Goal: Task Accomplishment & Management: Use online tool/utility

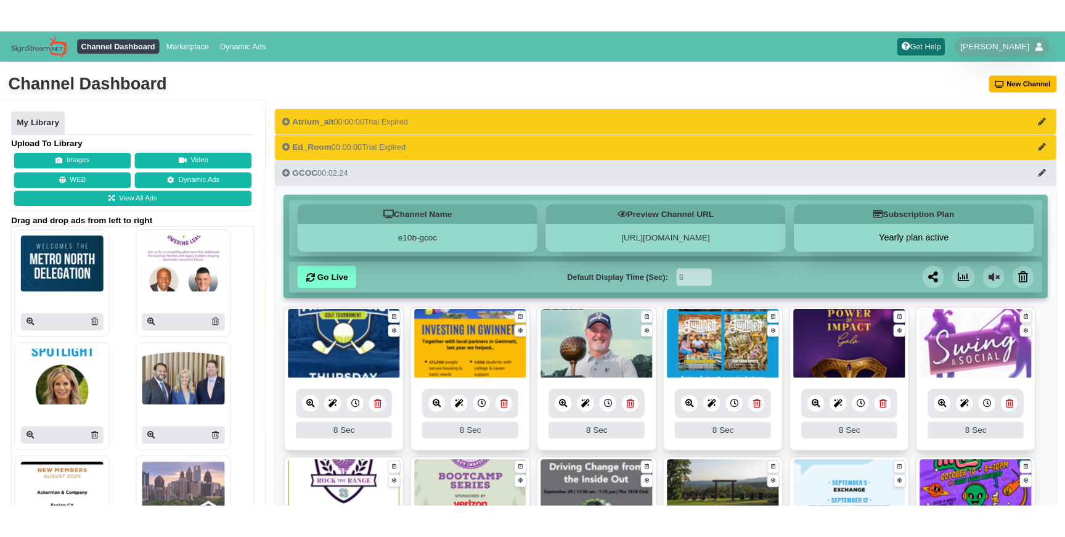
scroll to position [280, 0]
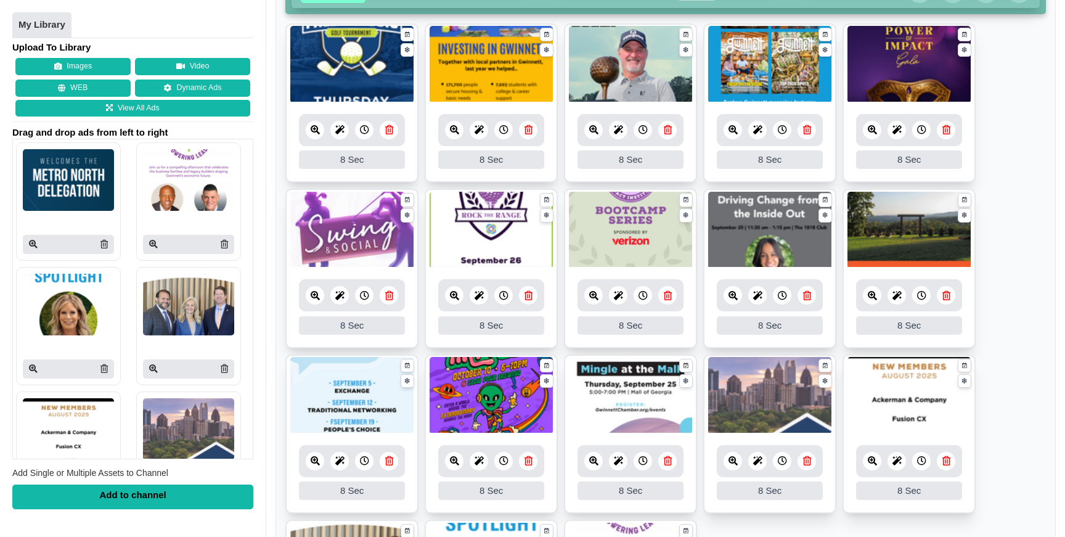
click at [1009, 301] on ul "8 8 Sec Fade In Scale In Swirl In Slide In Slide Elliptic Roll In Swing In Save…" at bounding box center [665, 354] width 760 height 662
click at [1024, 232] on ul "8 8 Sec Fade In Scale In Swirl In Slide In Slide Elliptic Roll In Swing In Save…" at bounding box center [665, 354] width 760 height 662
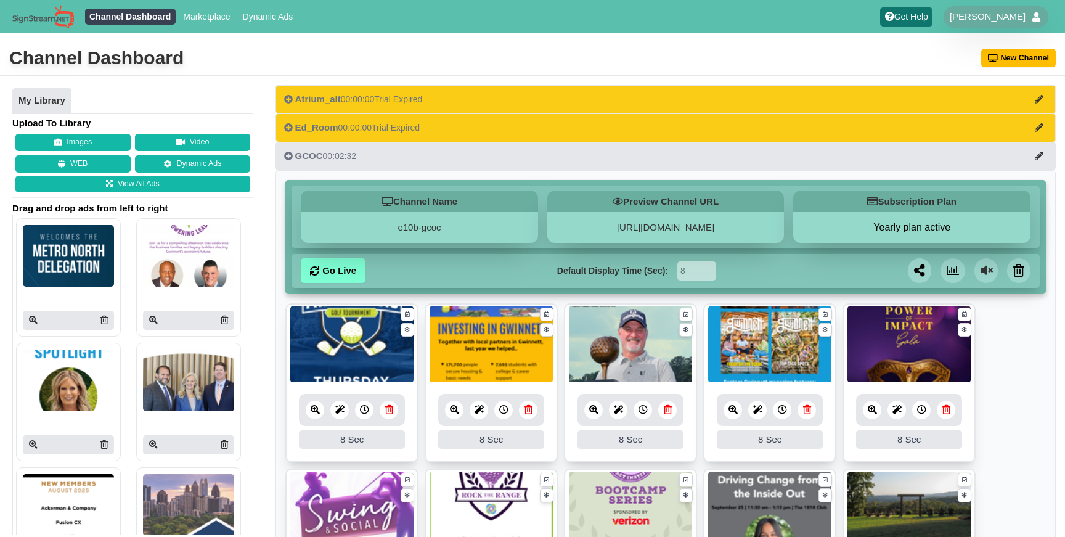
click at [526, 67] on div "Channel Dashboard [GEOGRAPHIC_DATA]" at bounding box center [532, 58] width 1065 height 35
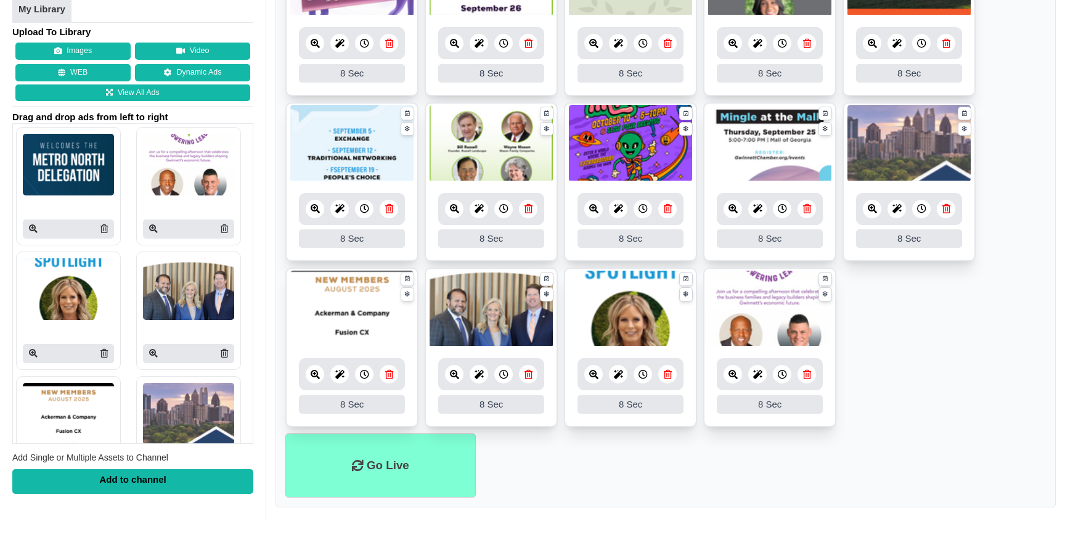
scroll to position [532, 0]
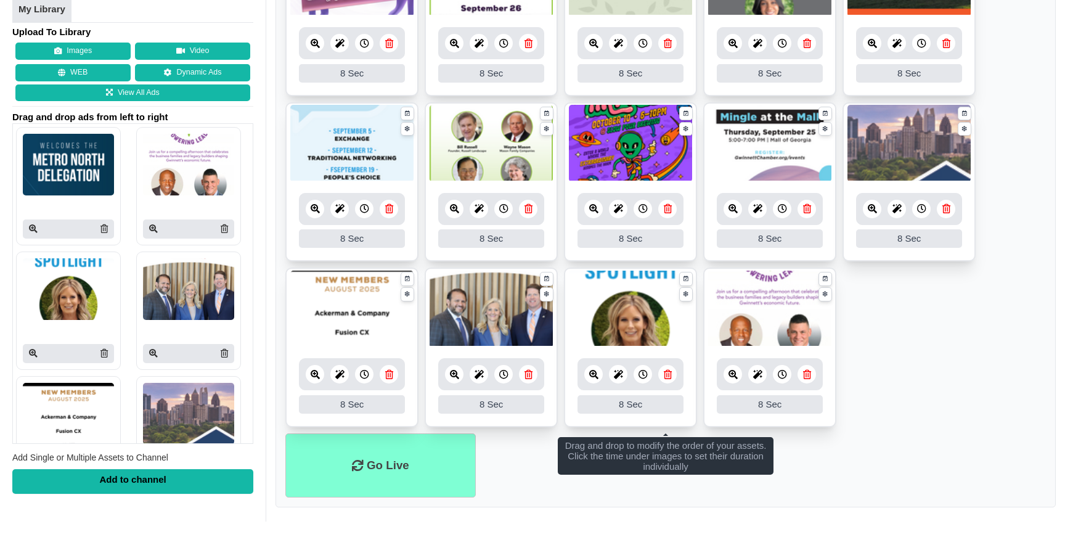
click at [458, 213] on link at bounding box center [454, 209] width 18 height 18
click at [455, 206] on icon at bounding box center [454, 208] width 9 height 9
click at [455, 207] on icon at bounding box center [454, 208] width 9 height 9
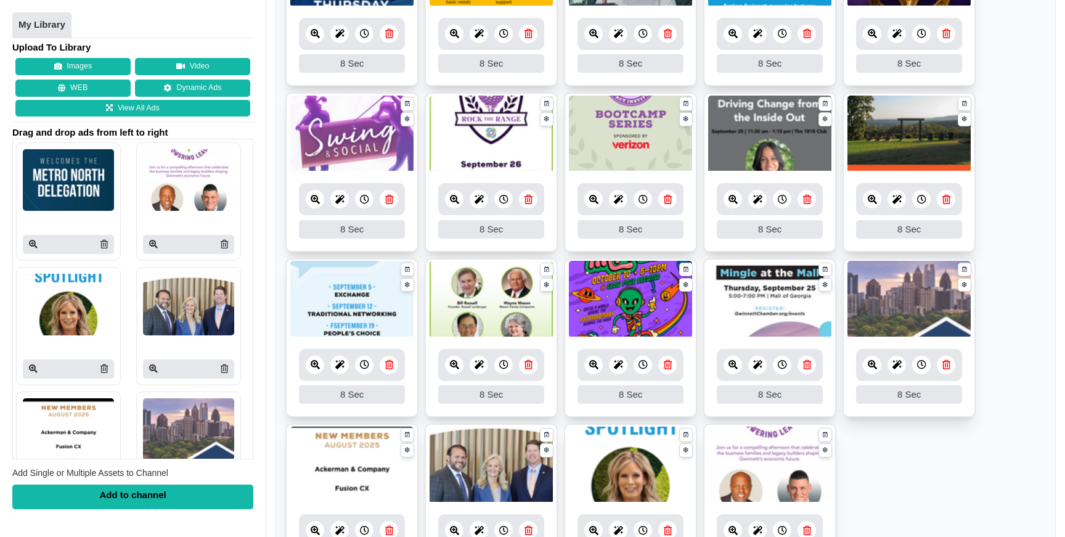
scroll to position [375, 0]
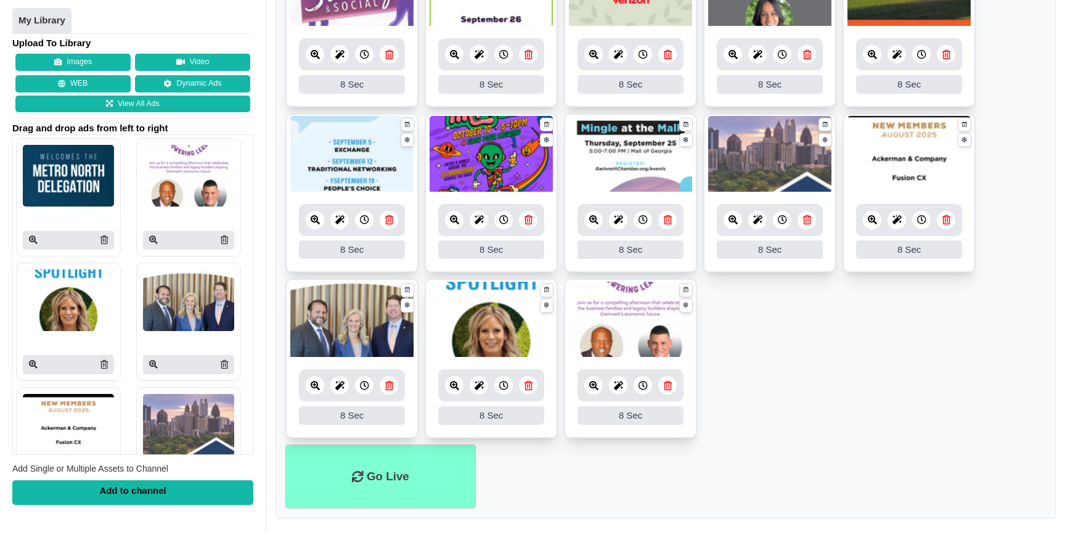
scroll to position [532, 0]
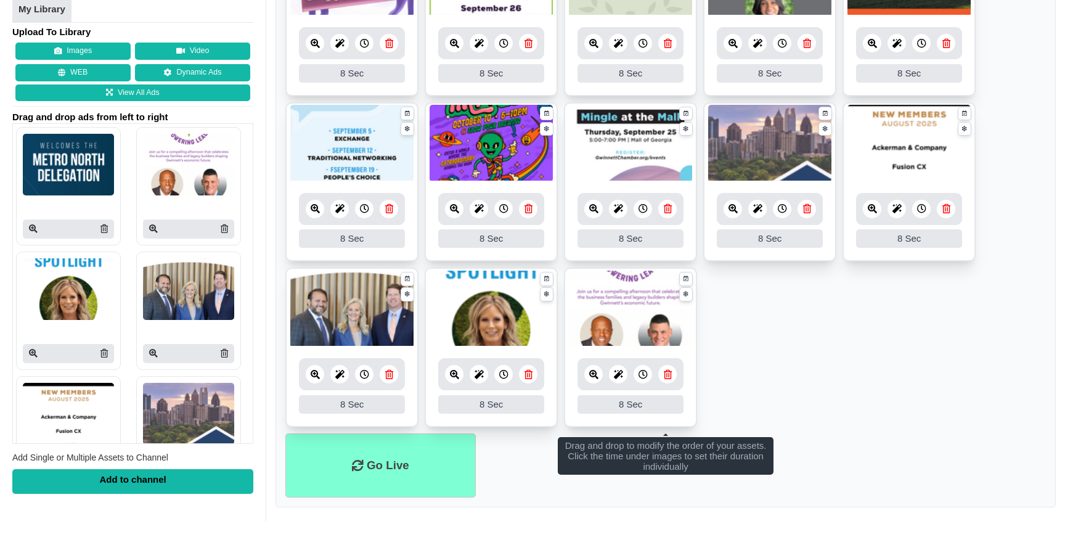
click at [884, 348] on ul "8 8 Sec Fade In Scale In Swirl In Slide In Slide Elliptic Roll In Swing In Save…" at bounding box center [665, 102] width 760 height 662
